Goal: Answer question/provide support: Share knowledge or assist other users

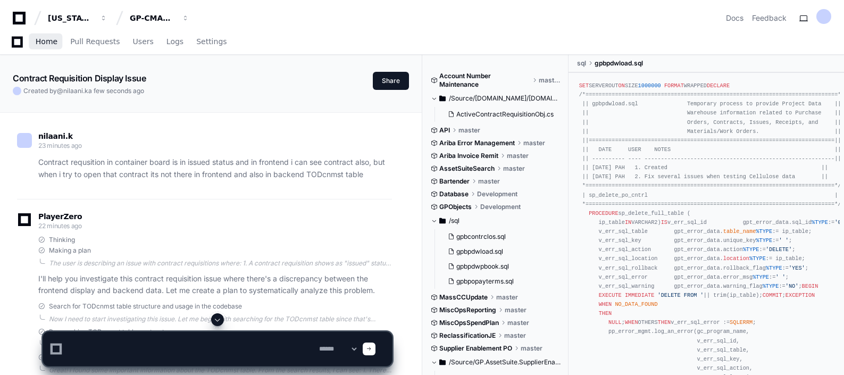
click at [48, 38] on span "Home" at bounding box center [47, 41] width 22 height 6
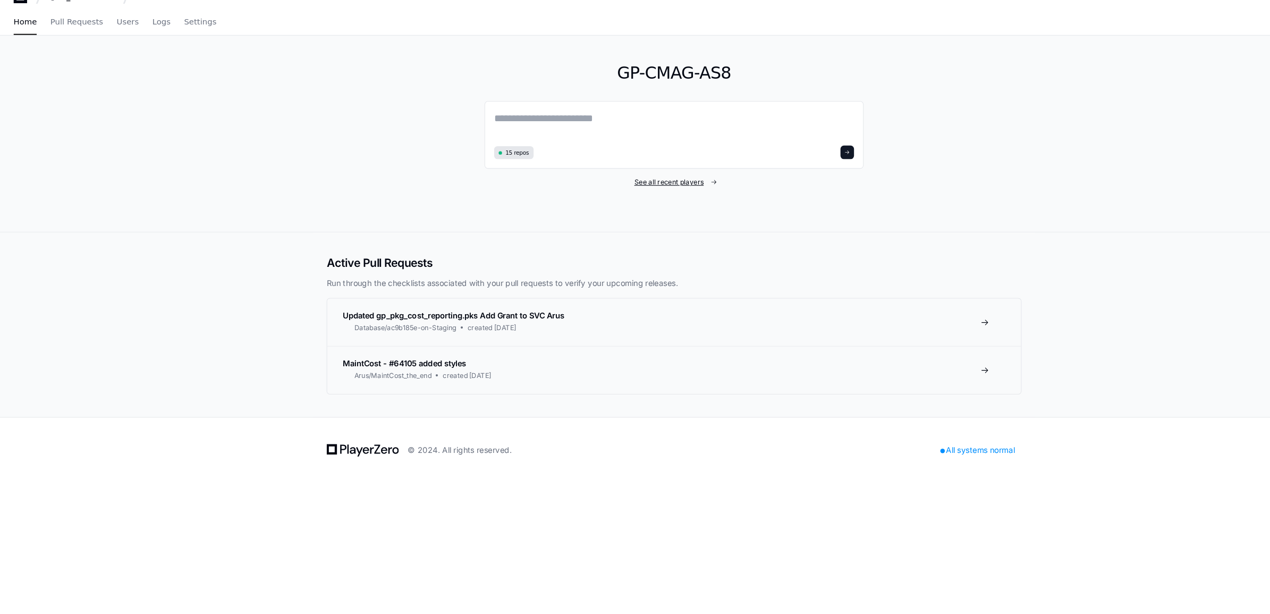
click at [626, 193] on span "See all recent players" at bounding box center [630, 193] width 65 height 9
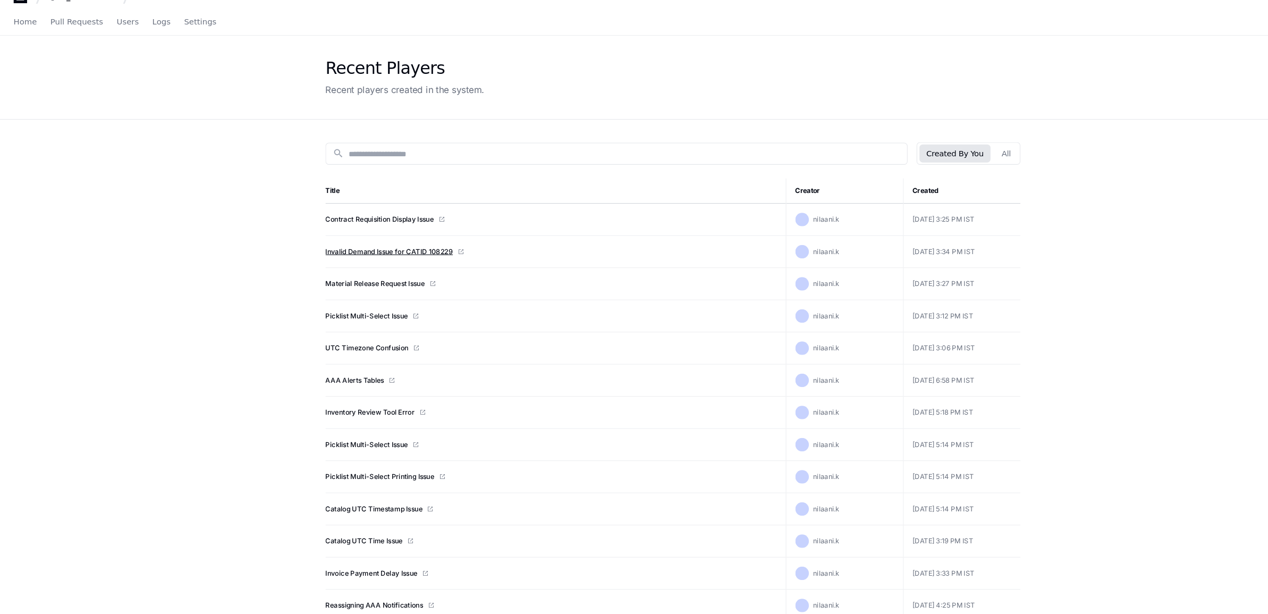
click at [323, 254] on link "Invalid Demand Issue for CATID 108229" at bounding box center [367, 258] width 120 height 9
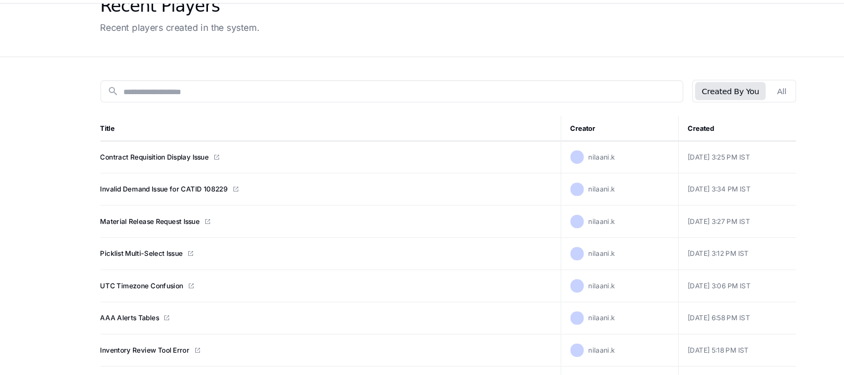
scroll to position [60, 0]
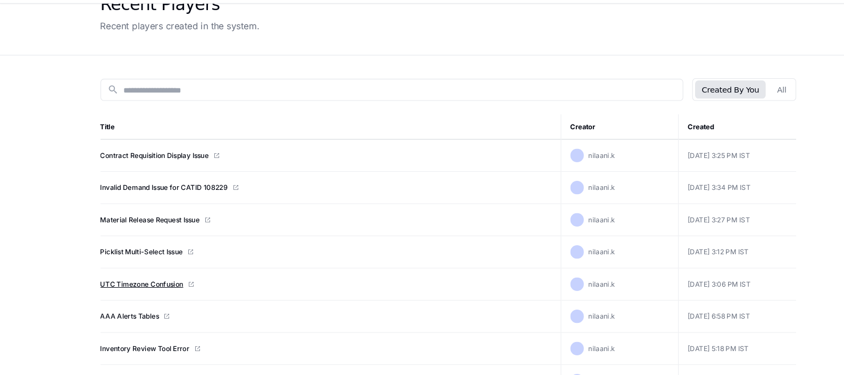
click at [148, 290] on link "UTC Timezone Confusion" at bounding box center [134, 289] width 78 height 9
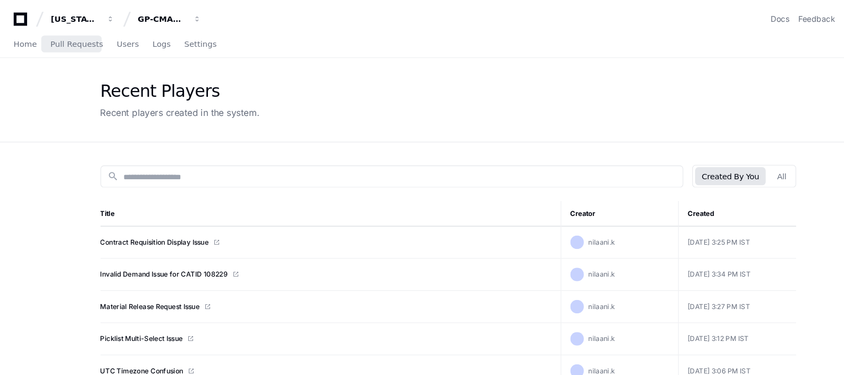
click at [33, 44] on div "Home Pull Requests Users Logs Settings" at bounding box center [108, 42] width 191 height 24
click at [19, 44] on span "Home" at bounding box center [24, 41] width 22 height 6
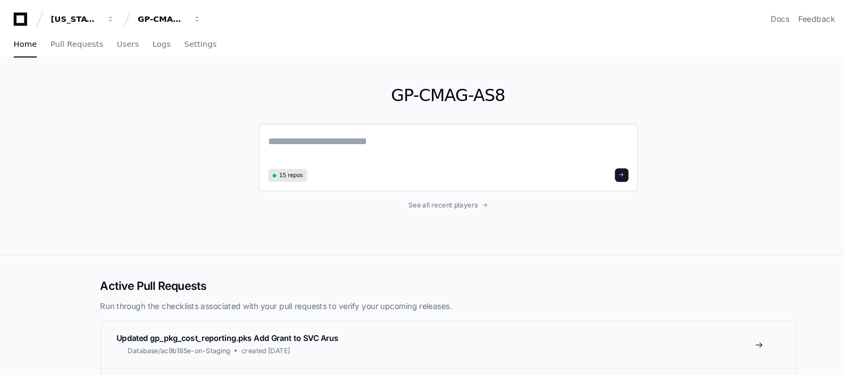
click at [361, 133] on textarea at bounding box center [421, 140] width 339 height 30
paste textarea "**********"
click at [278, 130] on textarea "**********" at bounding box center [421, 140] width 339 height 30
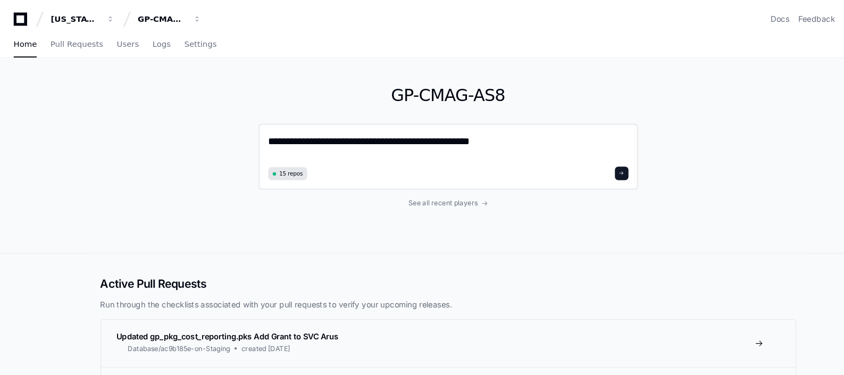
paste textarea "**********"
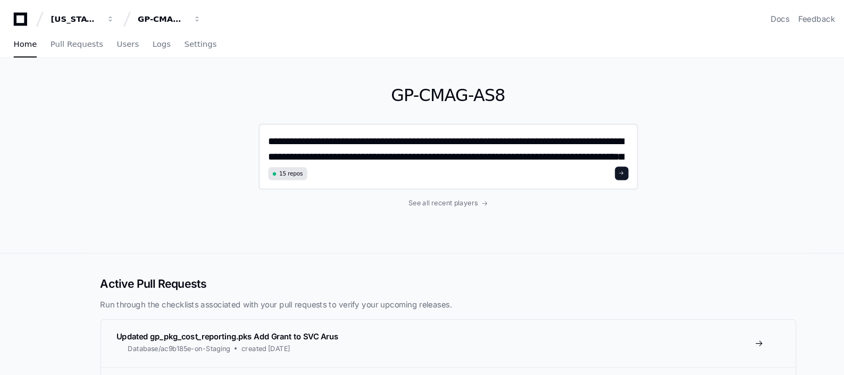
click at [482, 125] on textarea "**********" at bounding box center [421, 139] width 339 height 28
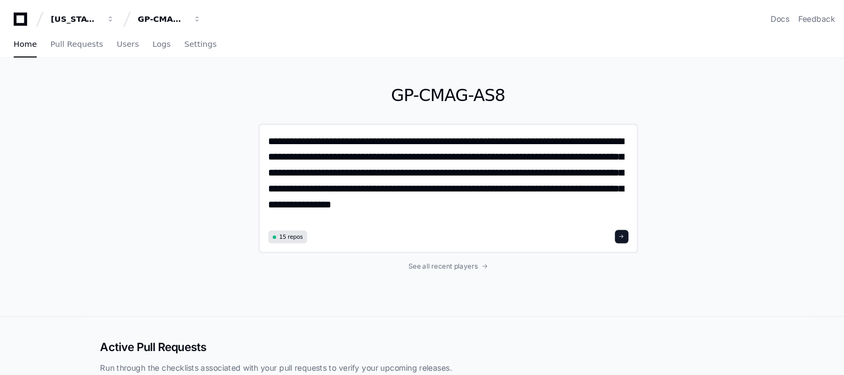
click at [466, 136] on textarea "**********" at bounding box center [421, 169] width 339 height 88
type textarea "**********"
click at [583, 222] on span at bounding box center [585, 222] width 5 height 5
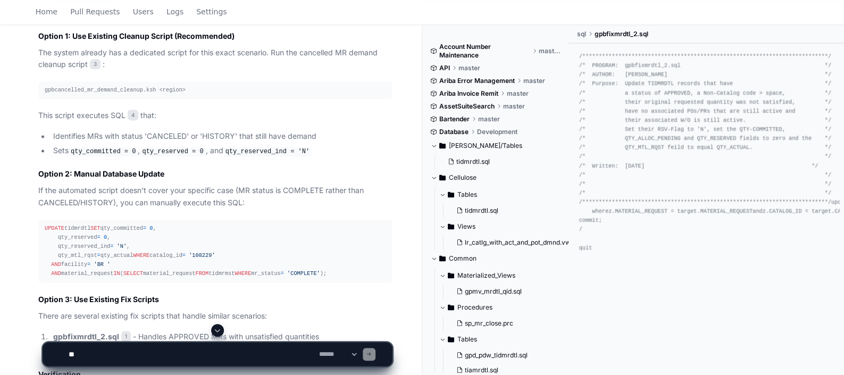
scroll to position [830, 0]
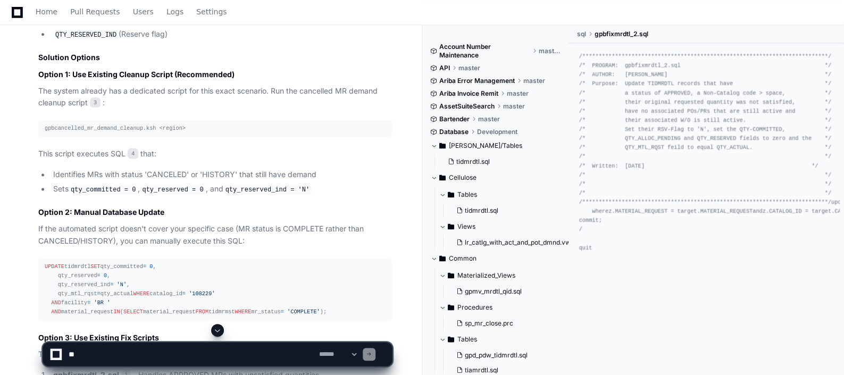
click at [129, 359] on textarea at bounding box center [191, 353] width 250 height 23
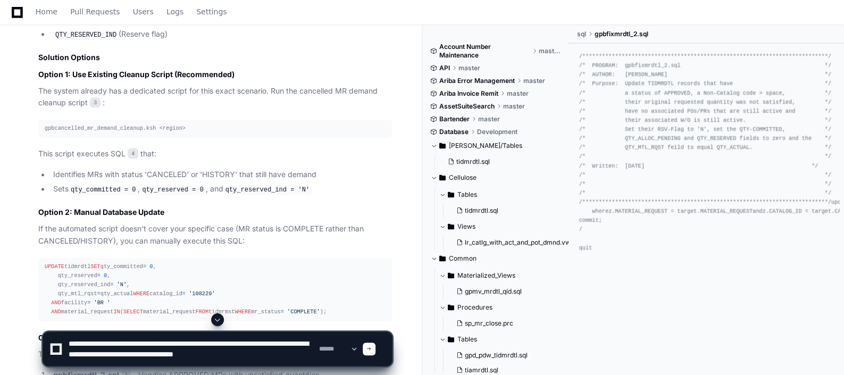
type textarea "**********"
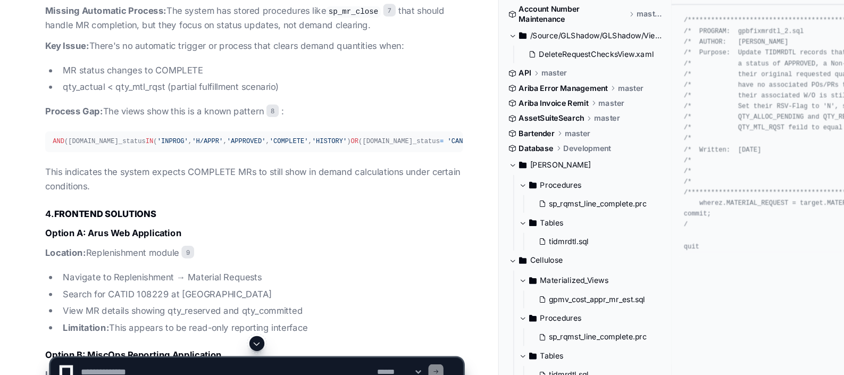
scroll to position [2292, 0]
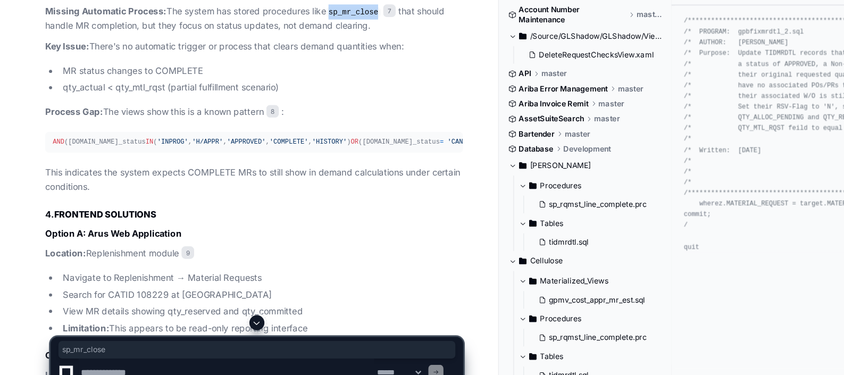
drag, startPoint x: 282, startPoint y: 116, endPoint x: 322, endPoint y: 115, distance: 40.4
click at [322, 54] on code "sp_mr_close" at bounding box center [299, 50] width 46 height 10
copy code "sp_mr_close"
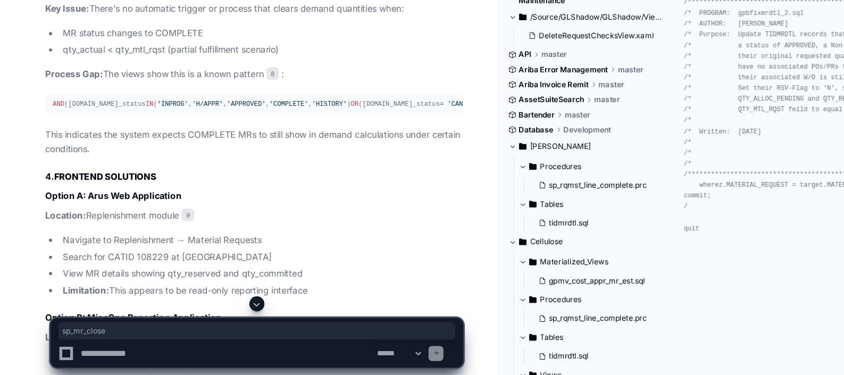
click at [142, 351] on textarea at bounding box center [191, 353] width 250 height 23
paste textarea "**********"
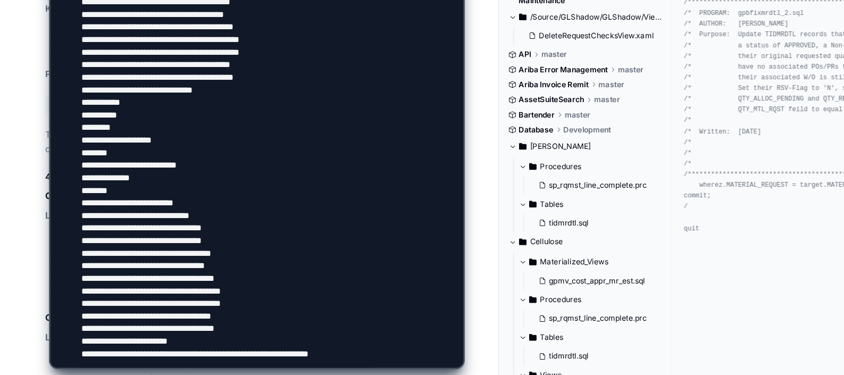
scroll to position [163, 0]
type textarea "**********"
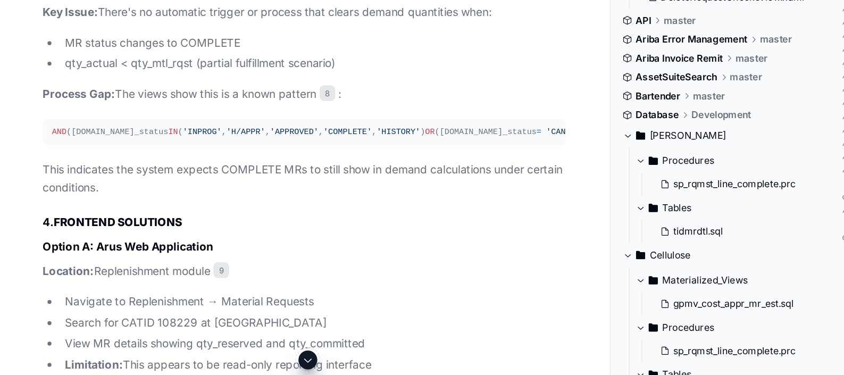
scroll to position [2275, 0]
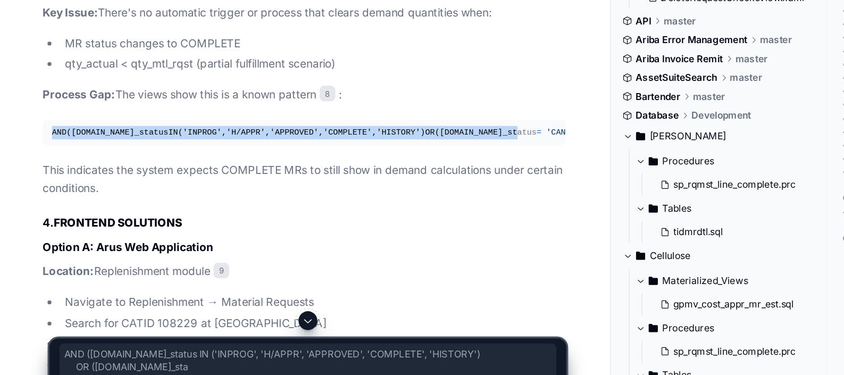
drag, startPoint x: 43, startPoint y: 240, endPoint x: 119, endPoint y: 256, distance: 77.1
click at [119, 185] on pre "AND ([DOMAIN_NAME]_status IN ( 'INPROG' , 'H/APPR' , 'APPROVED' , 'COMPLETE' , …" at bounding box center [214, 176] width 353 height 18
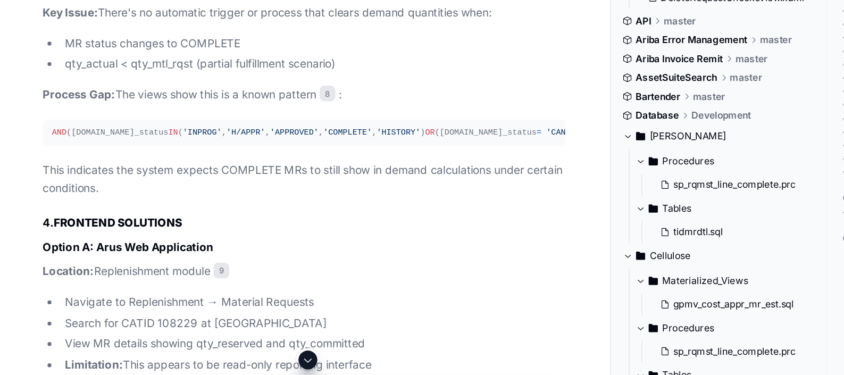
drag, startPoint x: 119, startPoint y: 256, endPoint x: 140, endPoint y: 164, distance: 94.4
click at [140, 102] on p "Key Issue: There's no automatic trigger or process that clears demand quantitie…" at bounding box center [214, 95] width 353 height 12
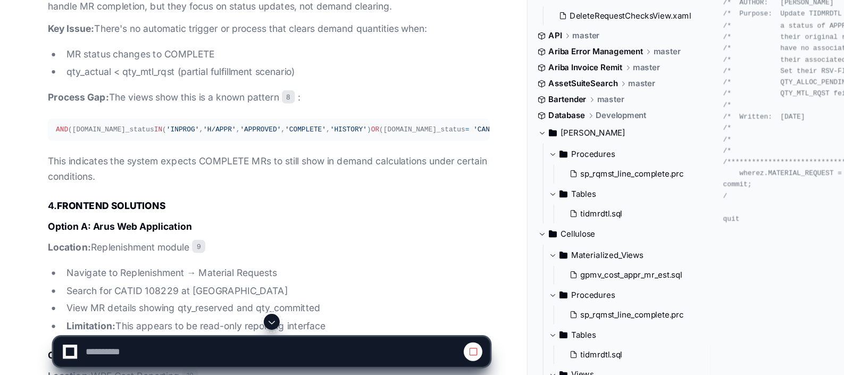
click at [89, 102] on p "Key Issue: There's no automatic trigger or process that clears demand quantitie…" at bounding box center [214, 95] width 353 height 12
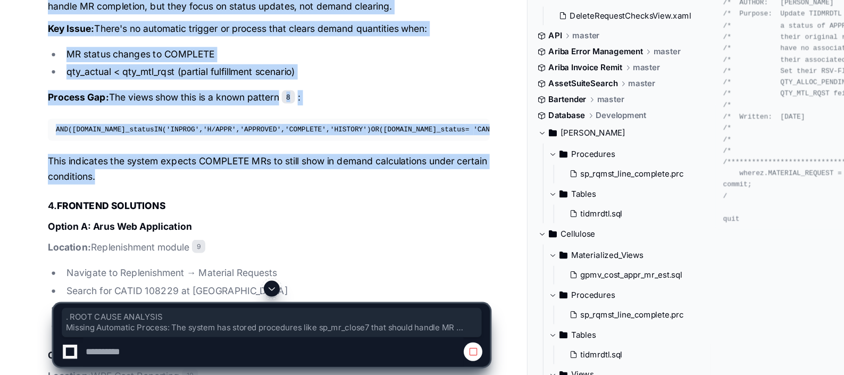
drag, startPoint x: 41, startPoint y: 115, endPoint x: 153, endPoint y: 286, distance: 204.8
click at [153, 286] on article "Based on my comprehensive analysis of your Asset Suite system, here's the compl…" at bounding box center [214, 381] width 353 height 1481
drag, startPoint x: 153, startPoint y: 286, endPoint x: 90, endPoint y: 252, distance: 71.6
click at [90, 181] on div "AND ([DOMAIN_NAME]_status IN ( 'INPROG' , 'H/APPR' , 'APPROVED' , 'COMPLETE' , …" at bounding box center [215, 176] width 341 height 9
drag, startPoint x: 36, startPoint y: 133, endPoint x: 111, endPoint y: 291, distance: 174.3
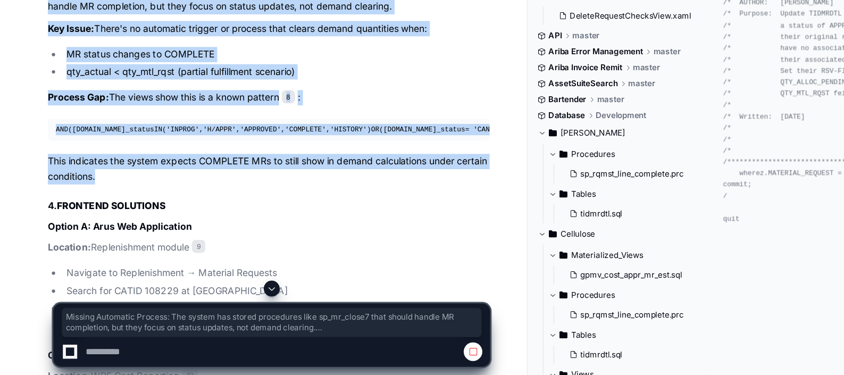
click at [111, 291] on div "tidmrdtl.sql 2 sp_mr_close.prc 7 lr_mr_est_stock_material.vw 8 MaterialRequestM…" at bounding box center [204, 331] width 375 height 1579
copy article "Missing Automatic Process: The system has stored procedures like sp_mr_close 7 …"
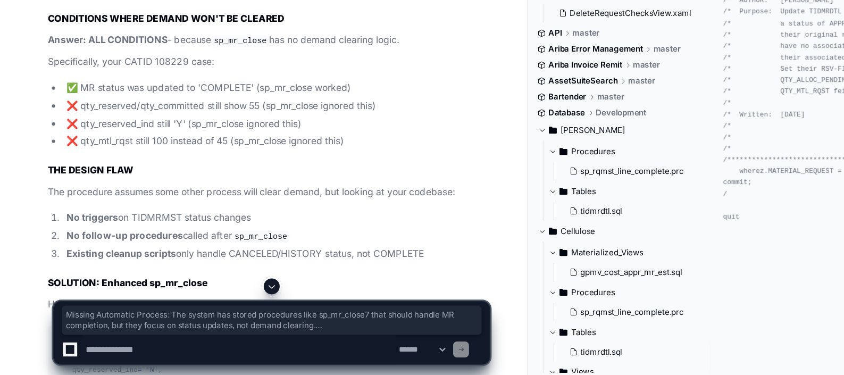
scroll to position [4996, 0]
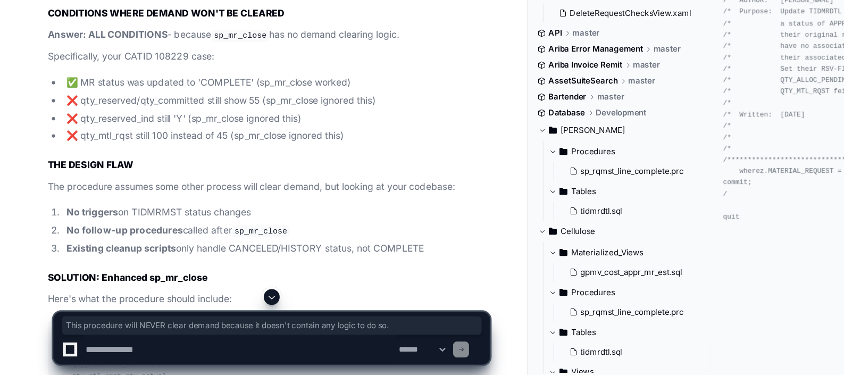
drag, startPoint x: 37, startPoint y: 215, endPoint x: 352, endPoint y: 210, distance: 314.7
click at [352, 210] on div "Thinking Excellent question! After analyzing the sp_mr_close procedure, I can s…" at bounding box center [204, 195] width 375 height 750
copy strong "This procedure will NEVER clear demand because it doesn't contain any logic to …"
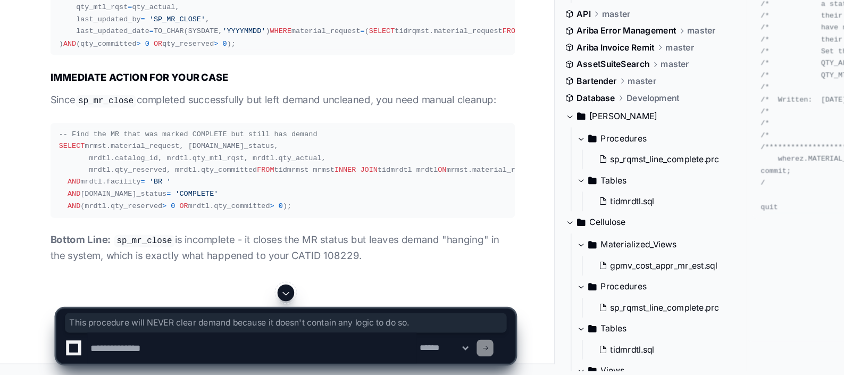
scroll to position [5695, 0]
click at [161, 345] on textarea at bounding box center [191, 353] width 250 height 23
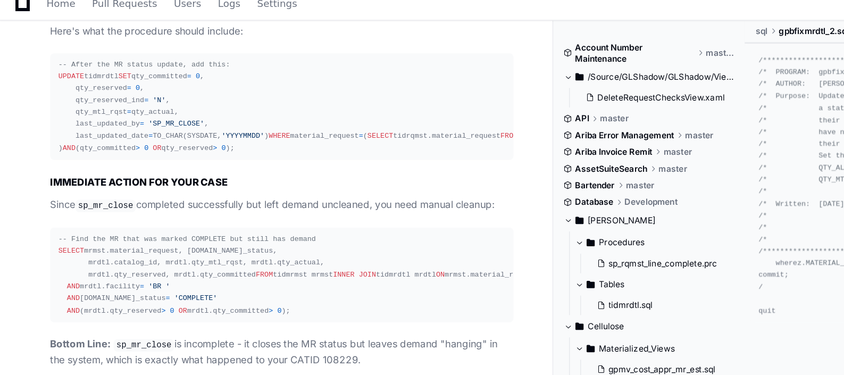
scroll to position [5568, 0]
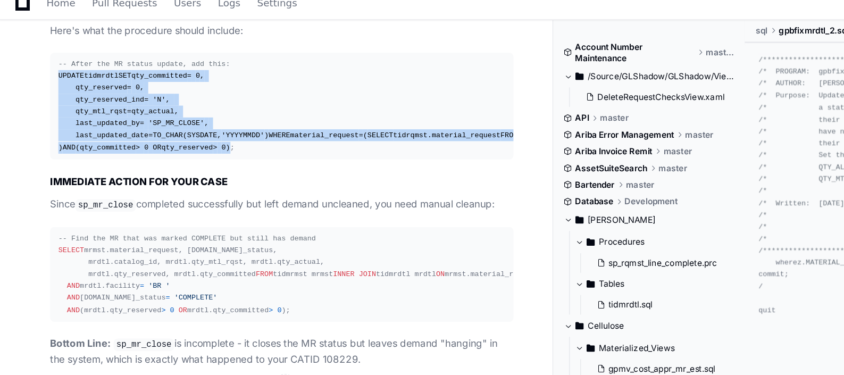
drag, startPoint x: 44, startPoint y: 103, endPoint x: 174, endPoint y: 223, distance: 177.6
click at [174, 131] on pre "-- After the MR status update, add this: UPDATE tidmrdtl SET qty_committed = 0 …" at bounding box center [214, 90] width 353 height 81
copy div "UPDATE tidmrdtl SET qty_committed = 0 , qty_reserved = 0 , qty_reserved_ind = '…"
click at [174, 127] on div "-- After the MR status update, add this: UPDATE tidmrdtl SET qty_committed = 0 …" at bounding box center [215, 90] width 341 height 73
drag, startPoint x: 47, startPoint y: 107, endPoint x: 197, endPoint y: 223, distance: 189.8
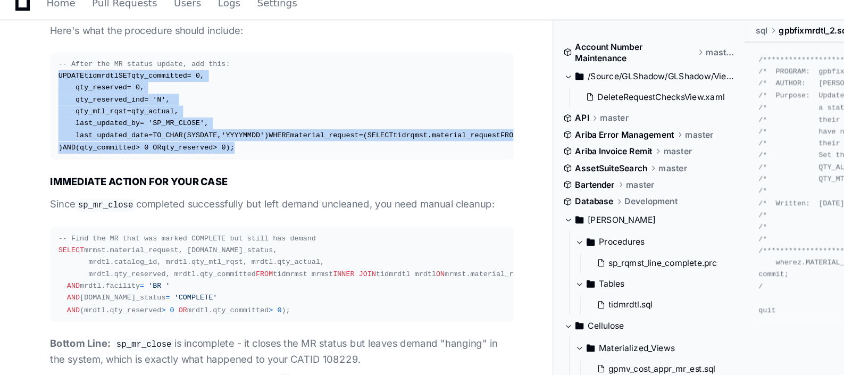
click at [197, 127] on div "-- After the MR status update, add this: UPDATE tidmrdtl SET qty_committed = 0 …" at bounding box center [215, 90] width 341 height 73
copy div "UPDATE tidmrdtl SET qty_committed = 0 , qty_reserved = 0 , qty_reserved_ind = '…"
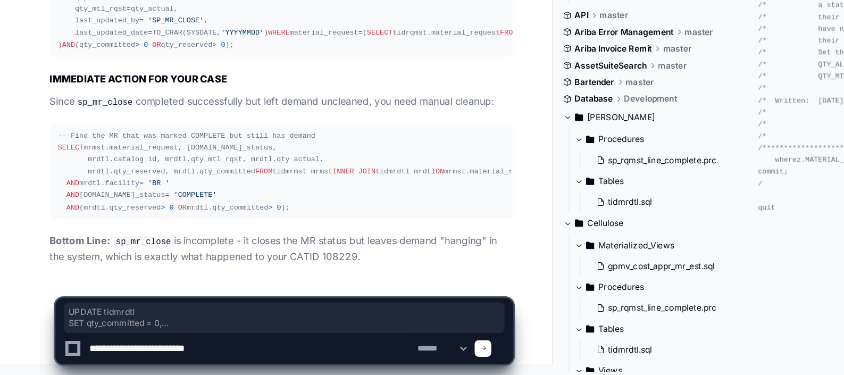
click at [136, 359] on textarea at bounding box center [191, 353] width 250 height 23
type textarea "**********"
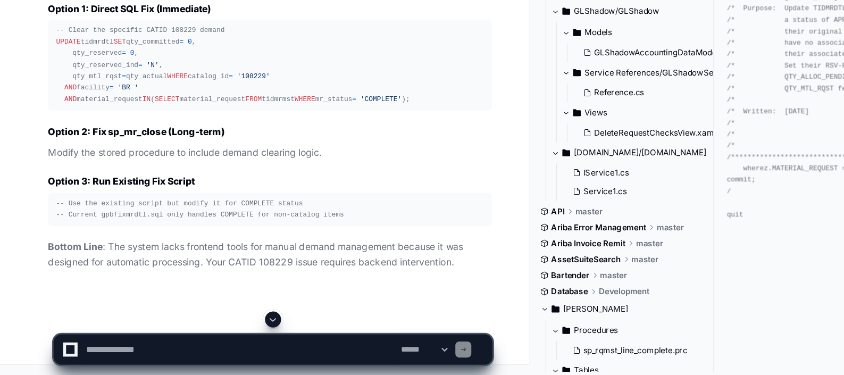
scroll to position [6872, 0]
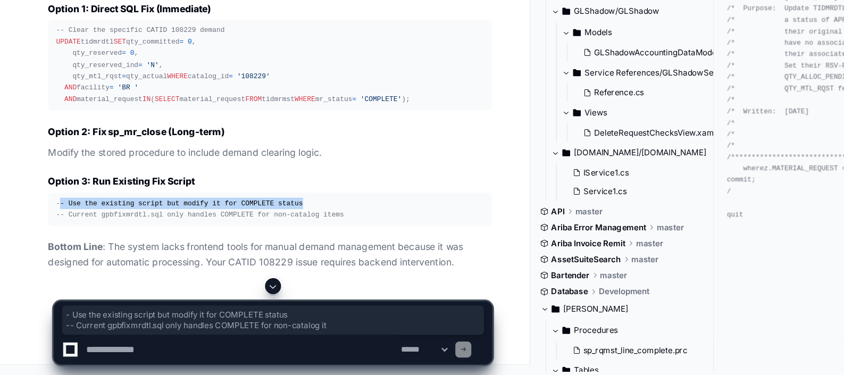
drag, startPoint x: 46, startPoint y: 287, endPoint x: 256, endPoint y: 292, distance: 210.0
click at [256, 251] on div "-- Use the existing script but modify it for COMPLETE status -- Current gpbfixm…" at bounding box center [215, 242] width 341 height 18
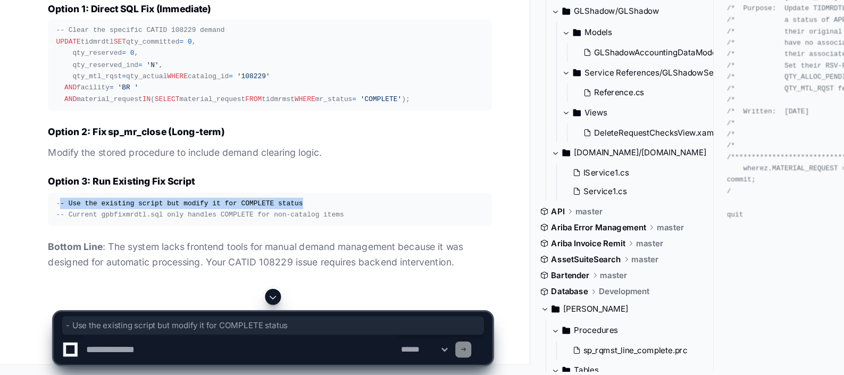
scroll to position [6869, 0]
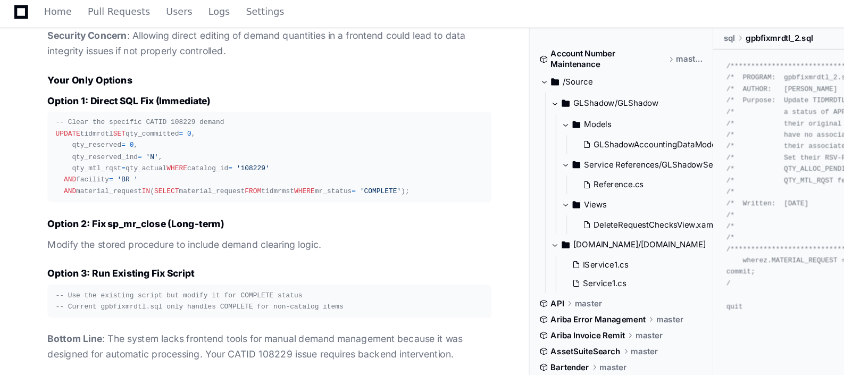
click at [94, 159] on div "-- Clear the specific CATID 108229 demand UPDATE tidmrdtl SET qty_committed = 0…" at bounding box center [215, 128] width 341 height 64
drag, startPoint x: 44, startPoint y: 126, endPoint x: 82, endPoint y: 208, distance: 90.4
click at [82, 159] on div "-- Clear the specific CATID 108229 demand UPDATE tidmrdtl SET qty_committed = 0…" at bounding box center [215, 128] width 341 height 64
copy div "UPDATE tidmrdtl SET qty_committed = 0 , qty_reserved = 0 , qty_reserved_ind = '…"
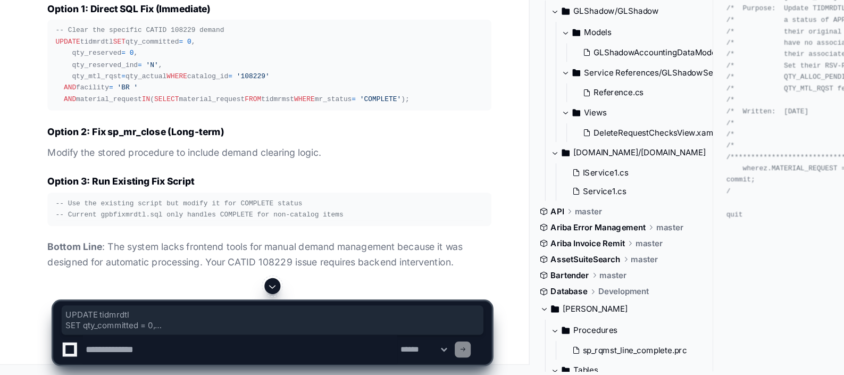
scroll to position [6922, 0]
click at [99, 358] on textarea at bounding box center [191, 353] width 250 height 23
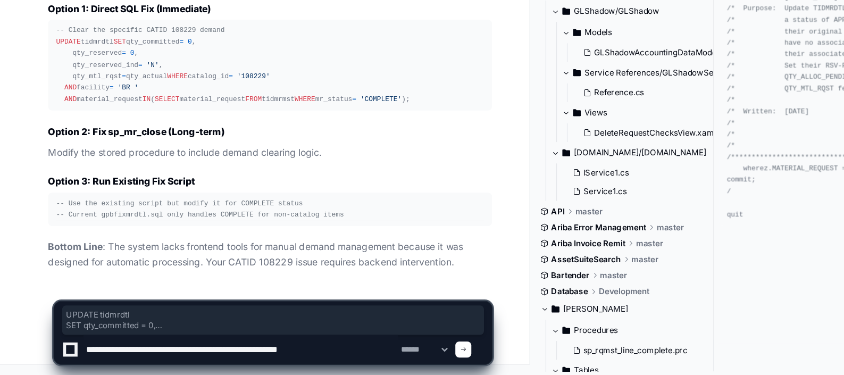
type textarea "**********"
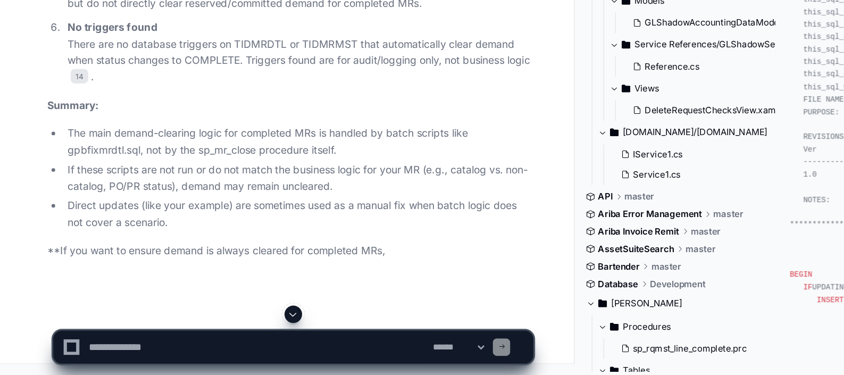
scroll to position [7583, 0]
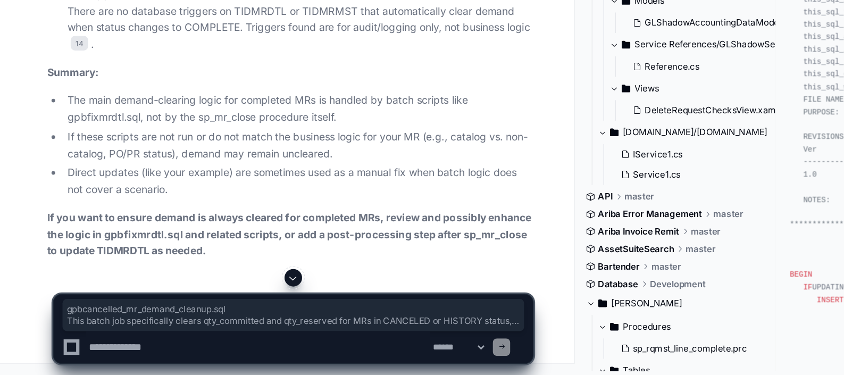
drag, startPoint x: 51, startPoint y: 235, endPoint x: 216, endPoint y: 262, distance: 166.9
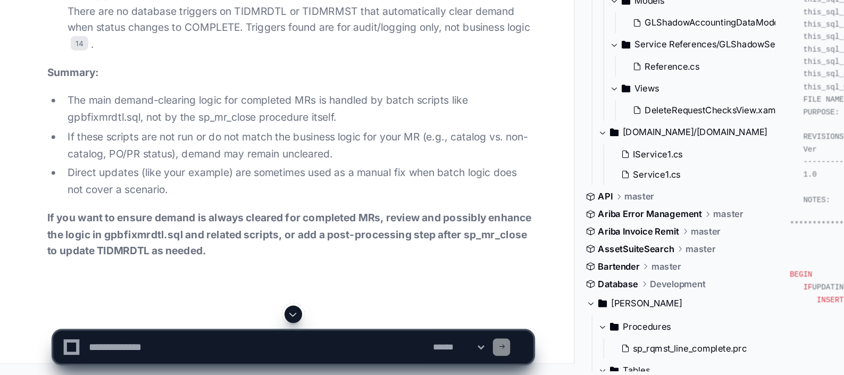
drag, startPoint x: 216, startPoint y: 262, endPoint x: 183, endPoint y: 199, distance: 71.1
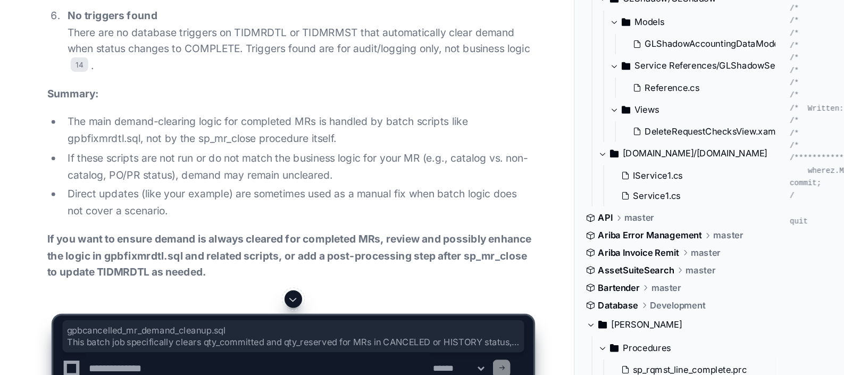
drag, startPoint x: 53, startPoint y: 156, endPoint x: 281, endPoint y: 263, distance: 252.3
click at [281, 140] on ol "sp_mr_close This procedure updates the MR status to COMPLETE but does not itsel…" at bounding box center [214, 5] width 353 height 268
copy ol "gpbcancelled_mr_demand_cleanup.sql This batch job specifically clears qty_commi…"
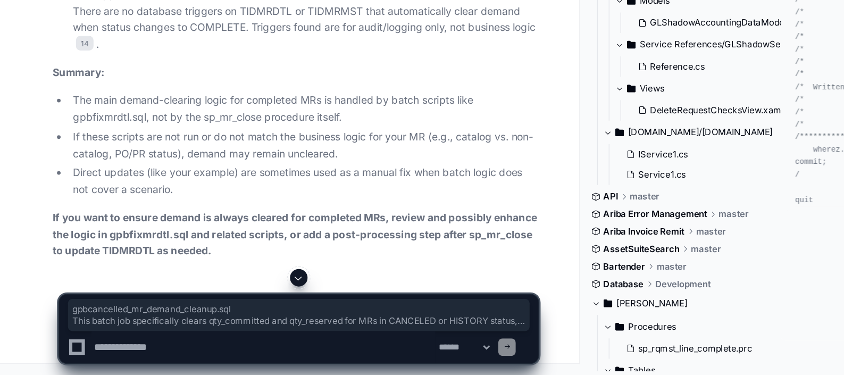
scroll to position [7814, 0]
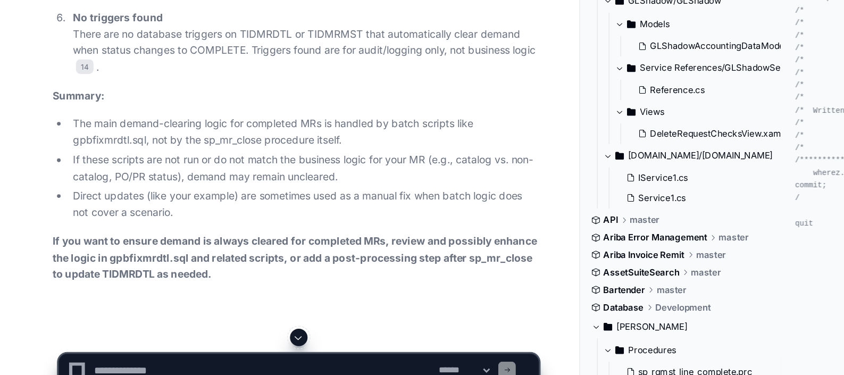
click at [122, 243] on article "Yes, there are other stored procedures involved in clearing demand beyond just …" at bounding box center [214, 55] width 353 height 469
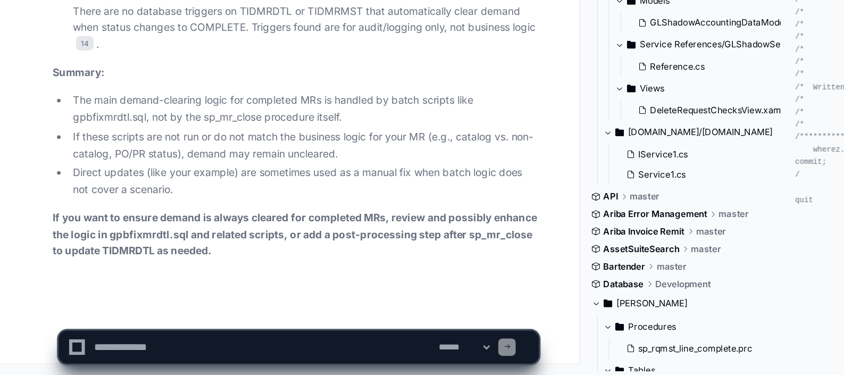
scroll to position [7912, 0]
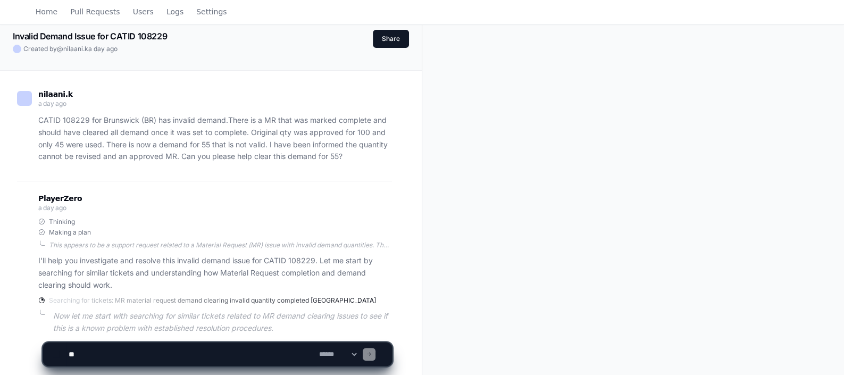
scroll to position [172, 0]
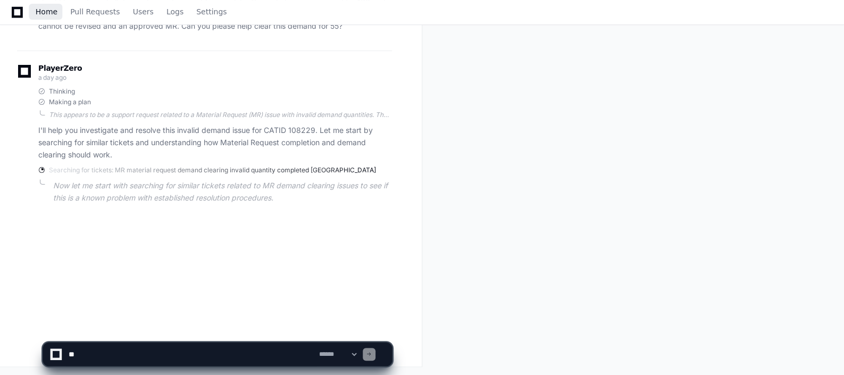
click at [52, 10] on span "Home" at bounding box center [47, 12] width 22 height 6
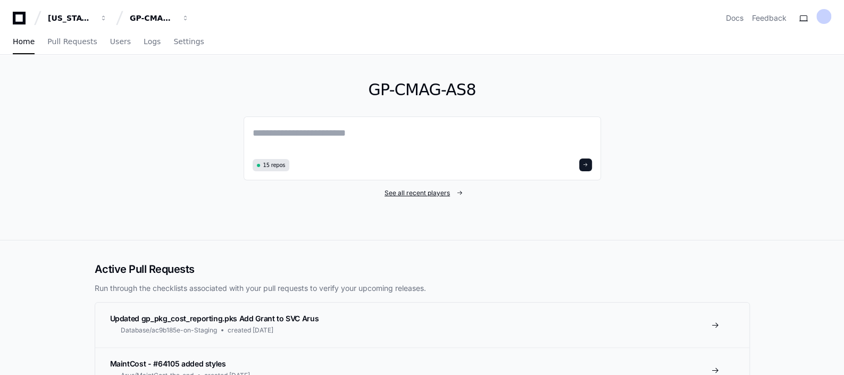
click at [412, 189] on span "See all recent players" at bounding box center [416, 193] width 65 height 9
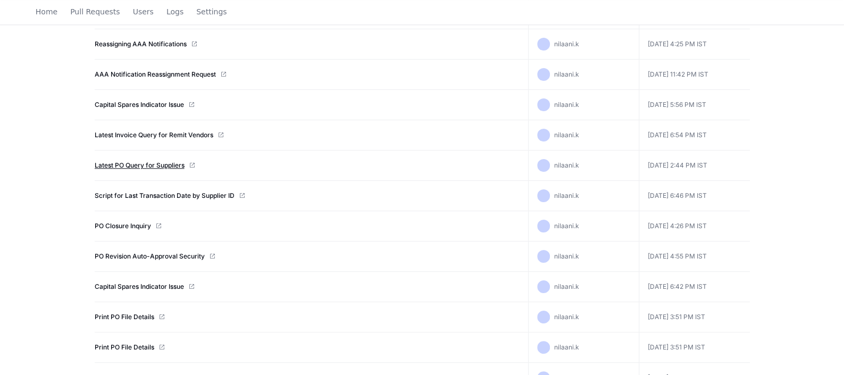
scroll to position [584, 0]
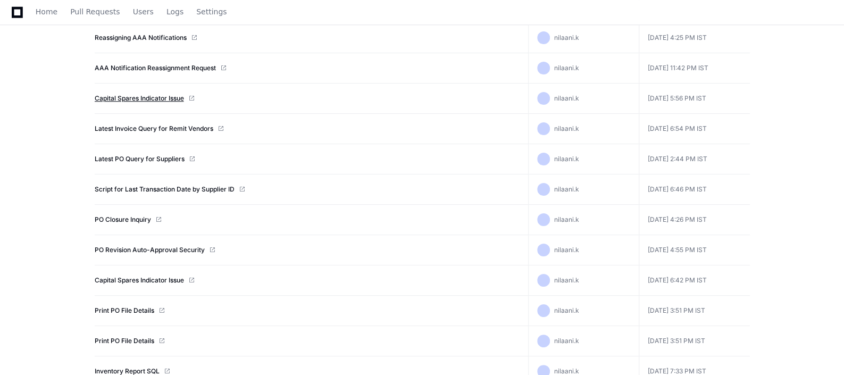
click at [168, 94] on link "Capital Spares Indicator Issue" at bounding box center [139, 98] width 89 height 9
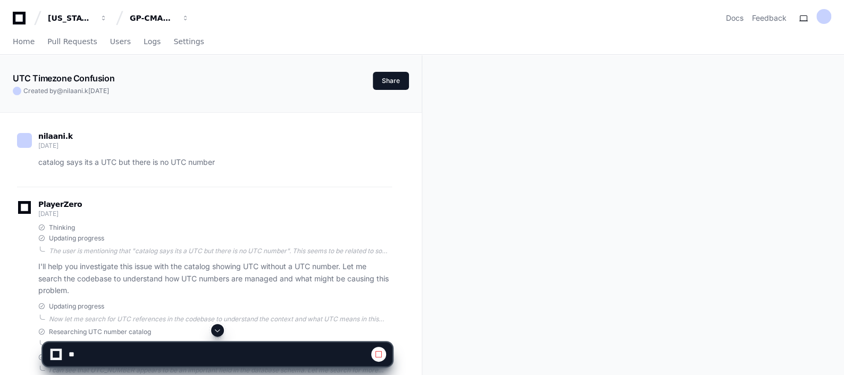
click at [221, 326] on span at bounding box center [217, 330] width 9 height 9
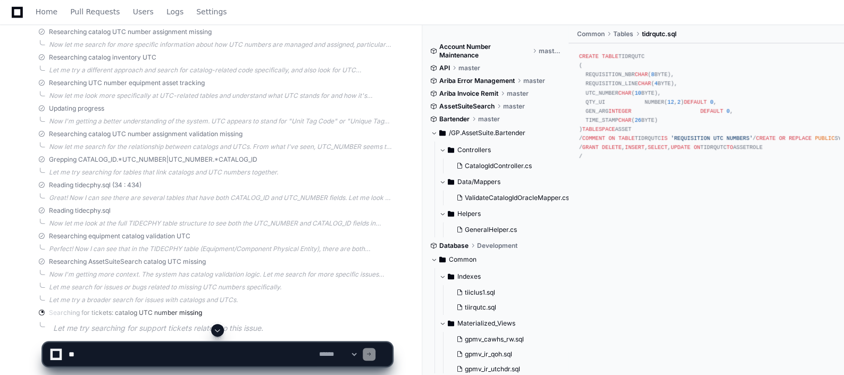
scroll to position [394, 0]
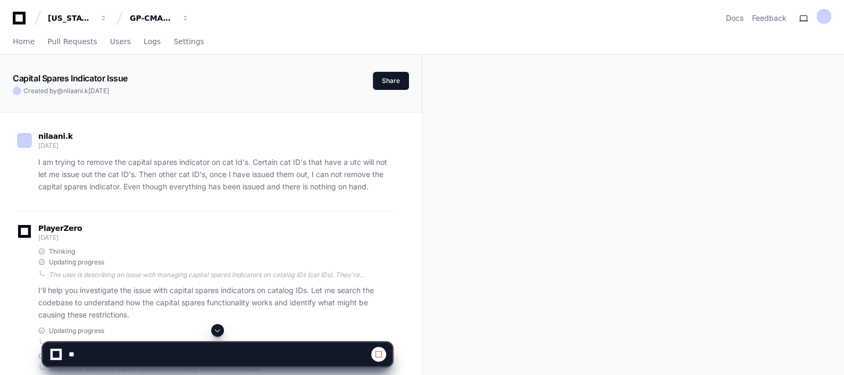
click at [215, 325] on button at bounding box center [217, 330] width 13 height 13
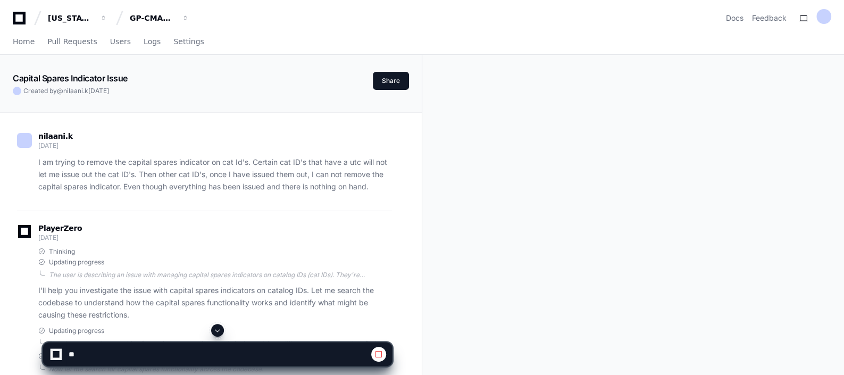
click at [215, 325] on button at bounding box center [217, 330] width 13 height 13
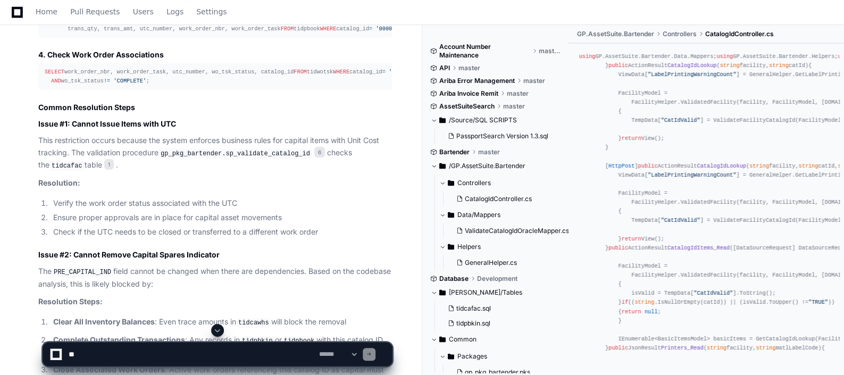
scroll to position [2641, 0]
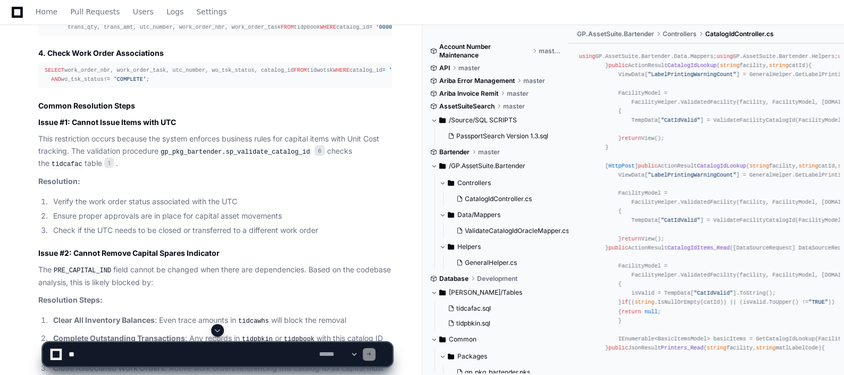
click at [216, 330] on span at bounding box center [217, 330] width 9 height 9
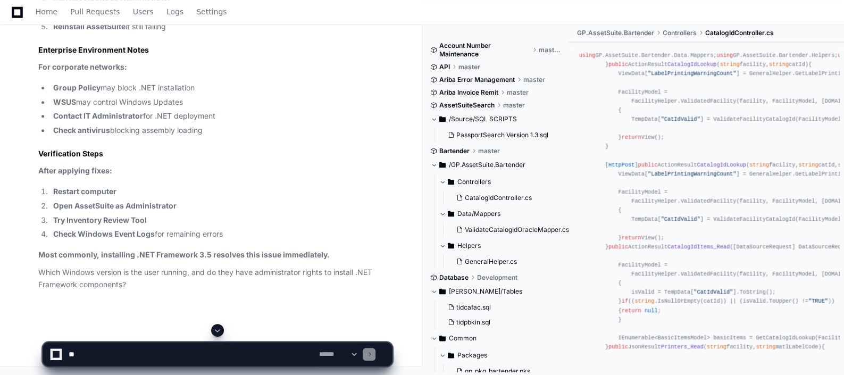
scroll to position [38681, 0]
click at [220, 331] on span at bounding box center [217, 330] width 9 height 9
click at [266, 228] on ol "Restart computer Open AssetSuite as Administrator Try Inventory Review Tool Che…" at bounding box center [214, 212] width 353 height 55
